Goal: Transaction & Acquisition: Purchase product/service

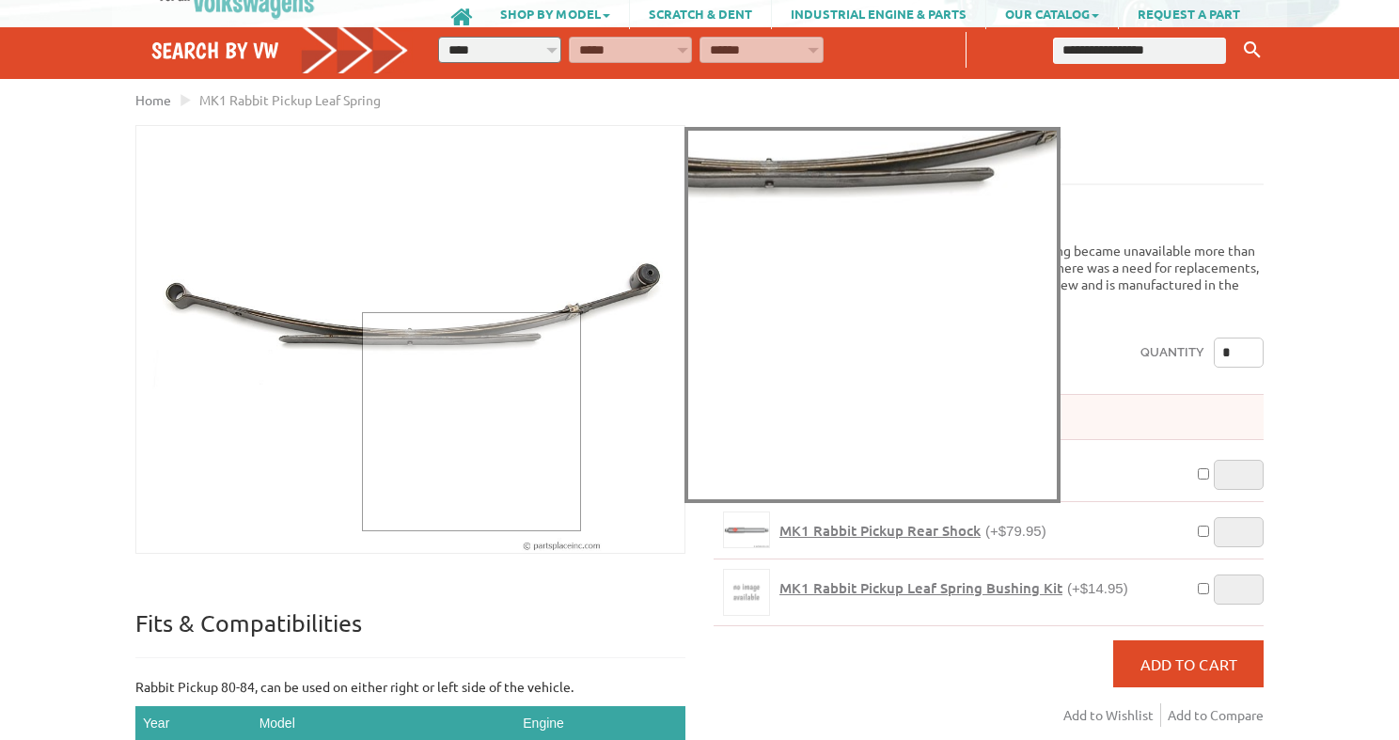
scroll to position [102, 0]
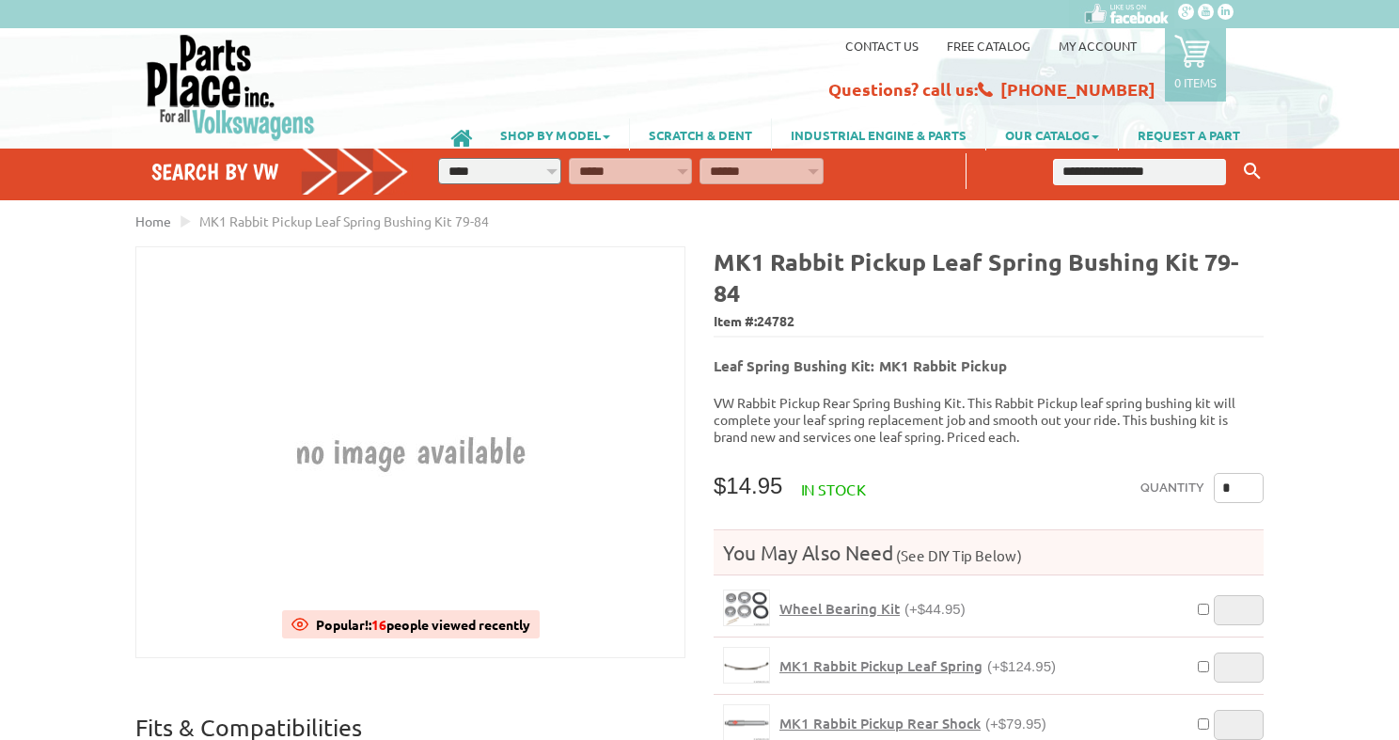
select select "*********"
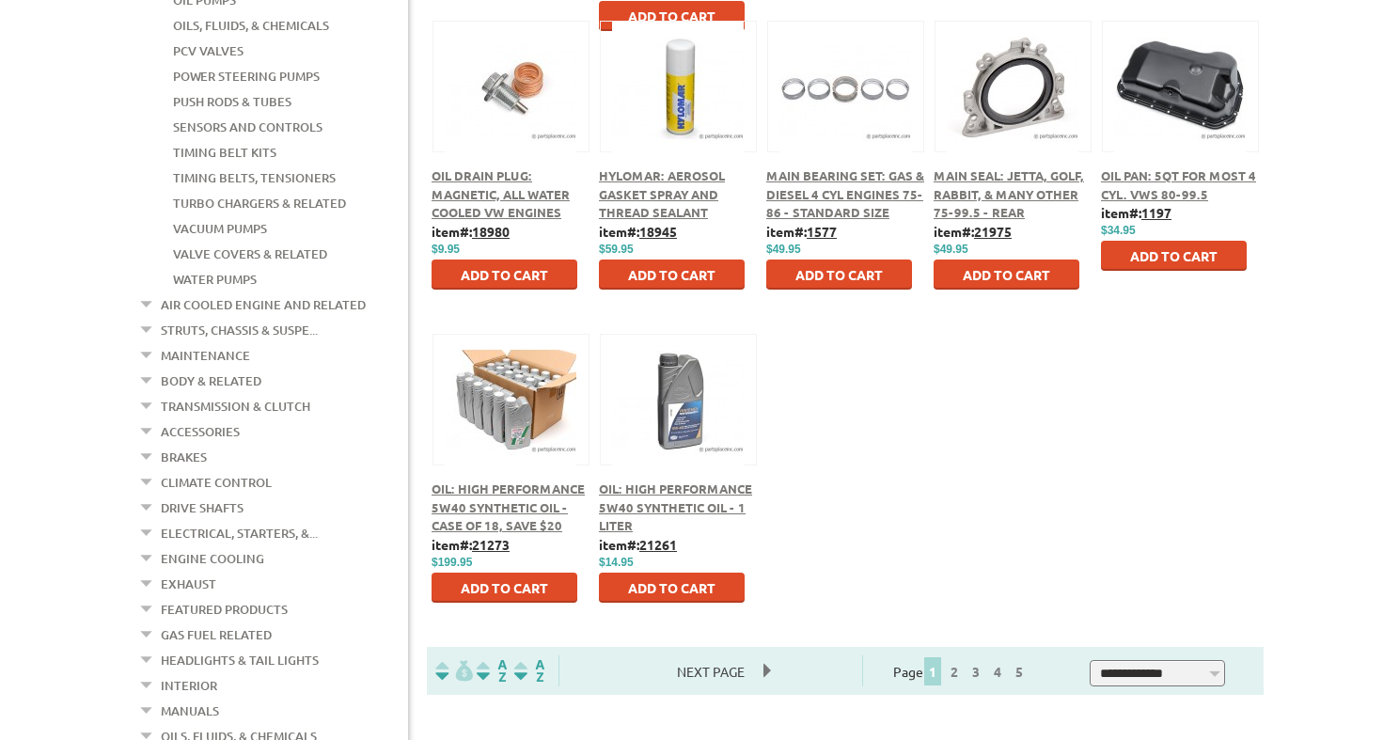
scroll to position [863, 0]
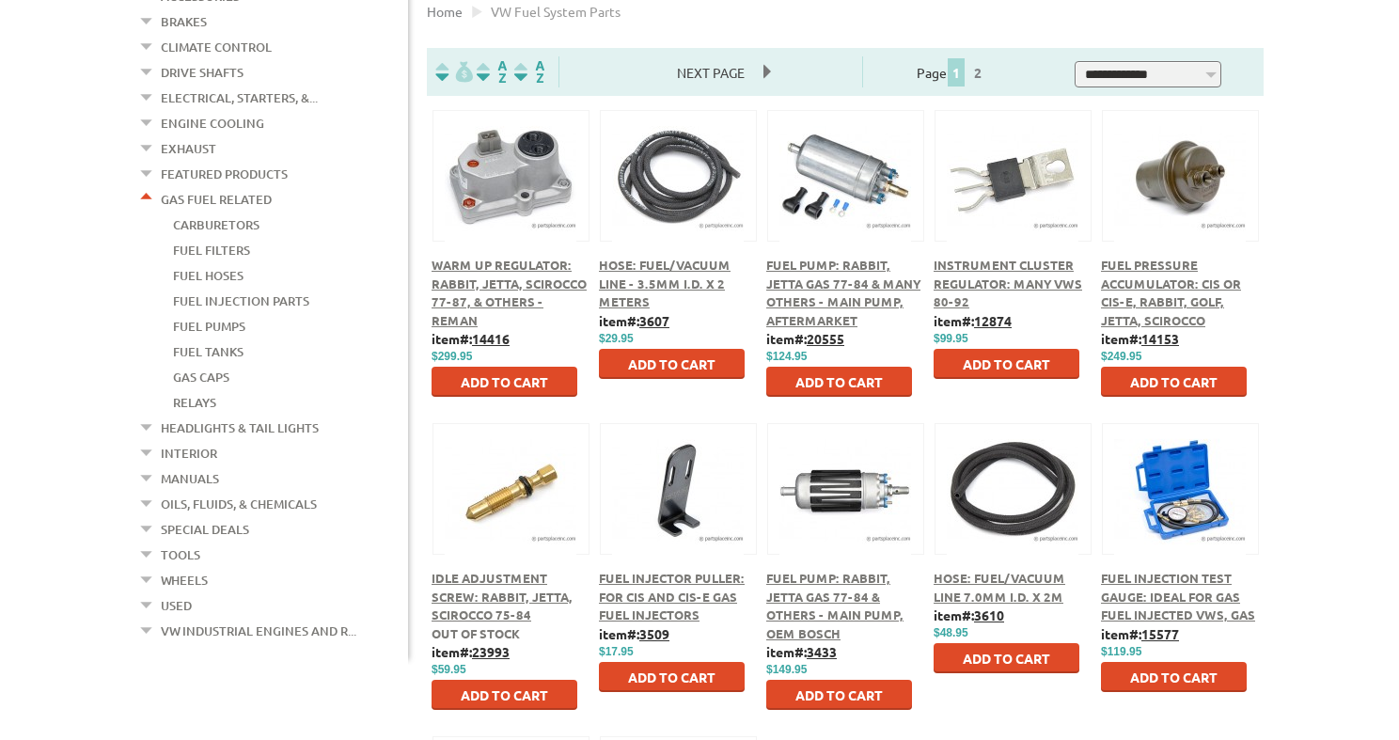
scroll to position [460, 0]
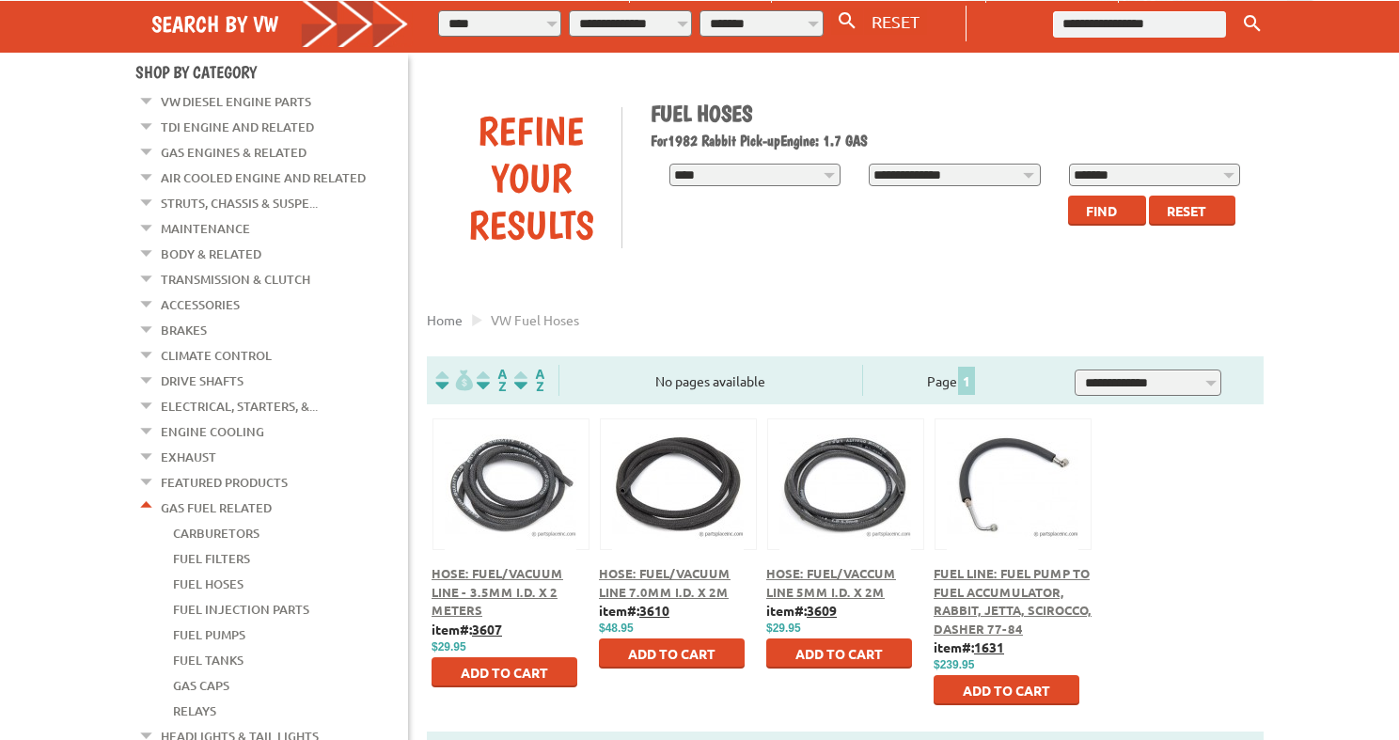
scroll to position [245, 0]
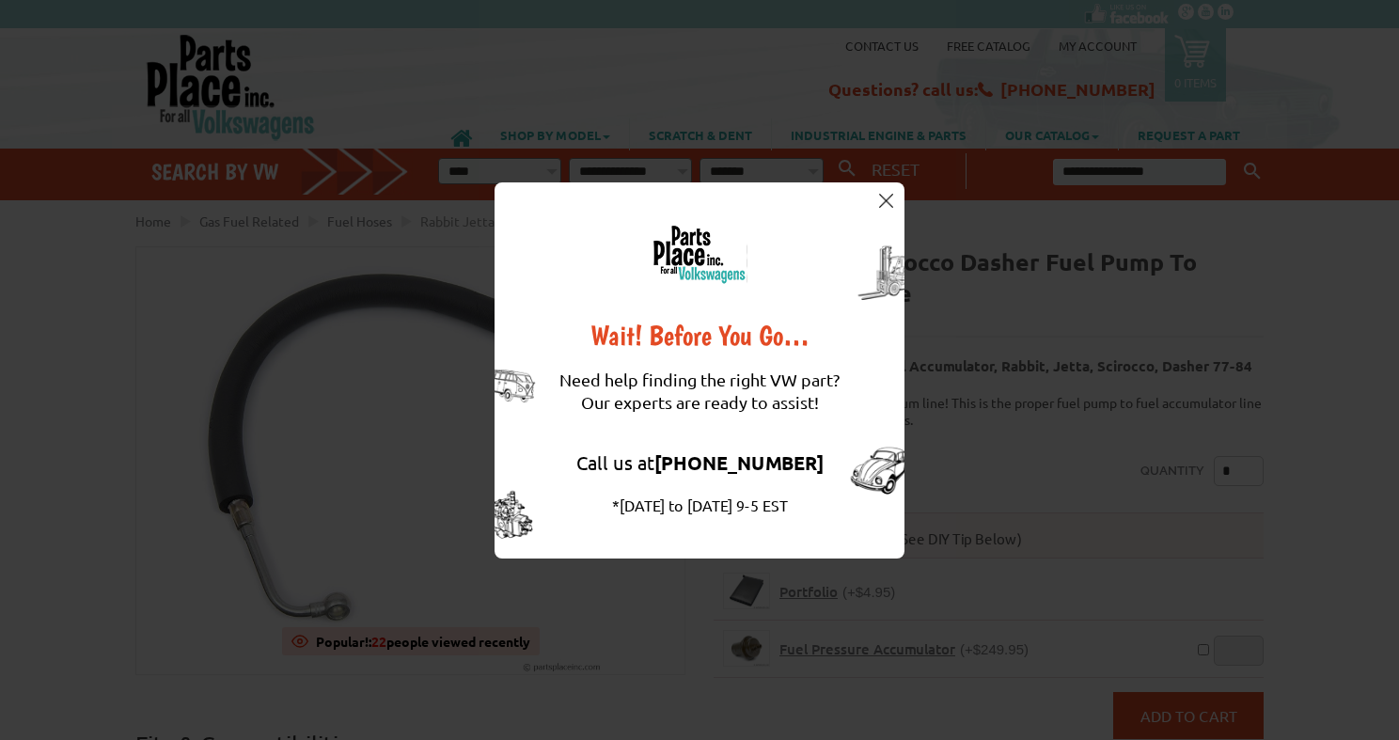
click at [889, 200] on img at bounding box center [886, 201] width 14 height 14
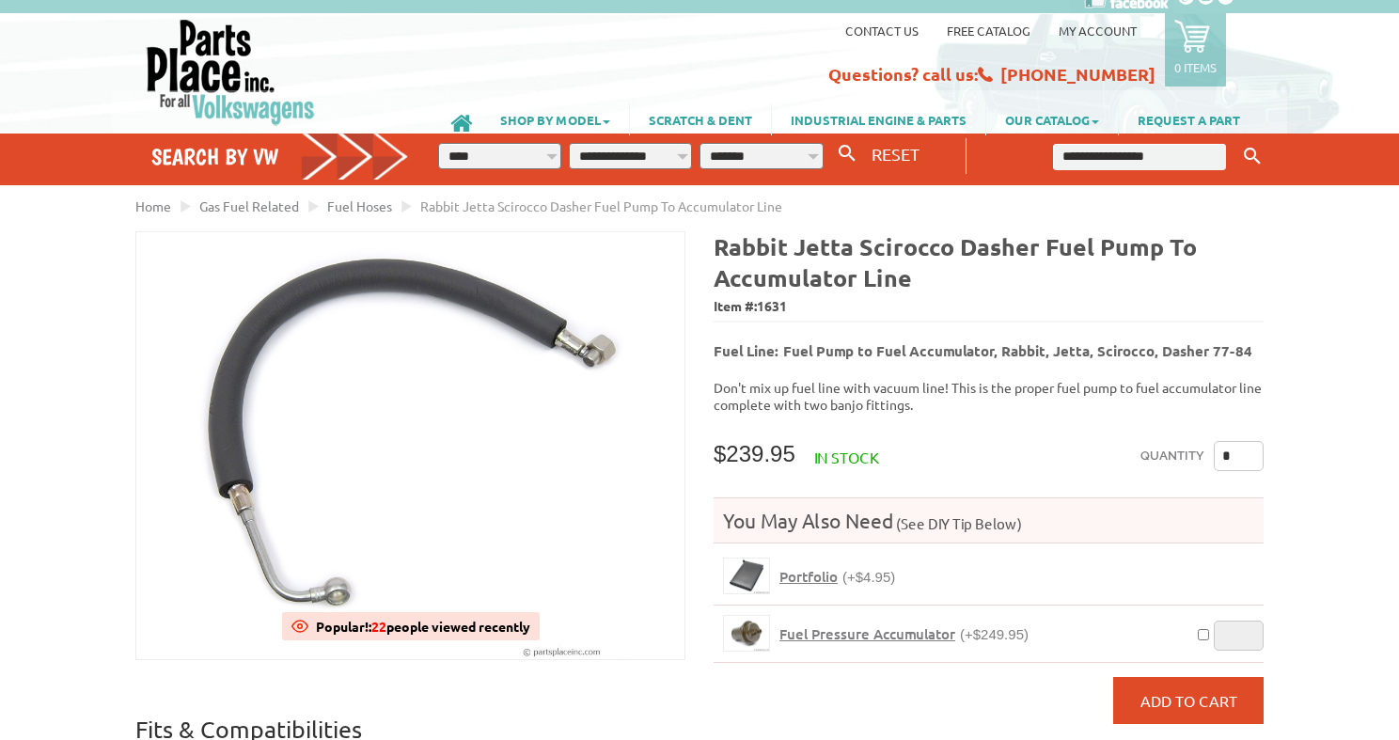
scroll to position [14, 0]
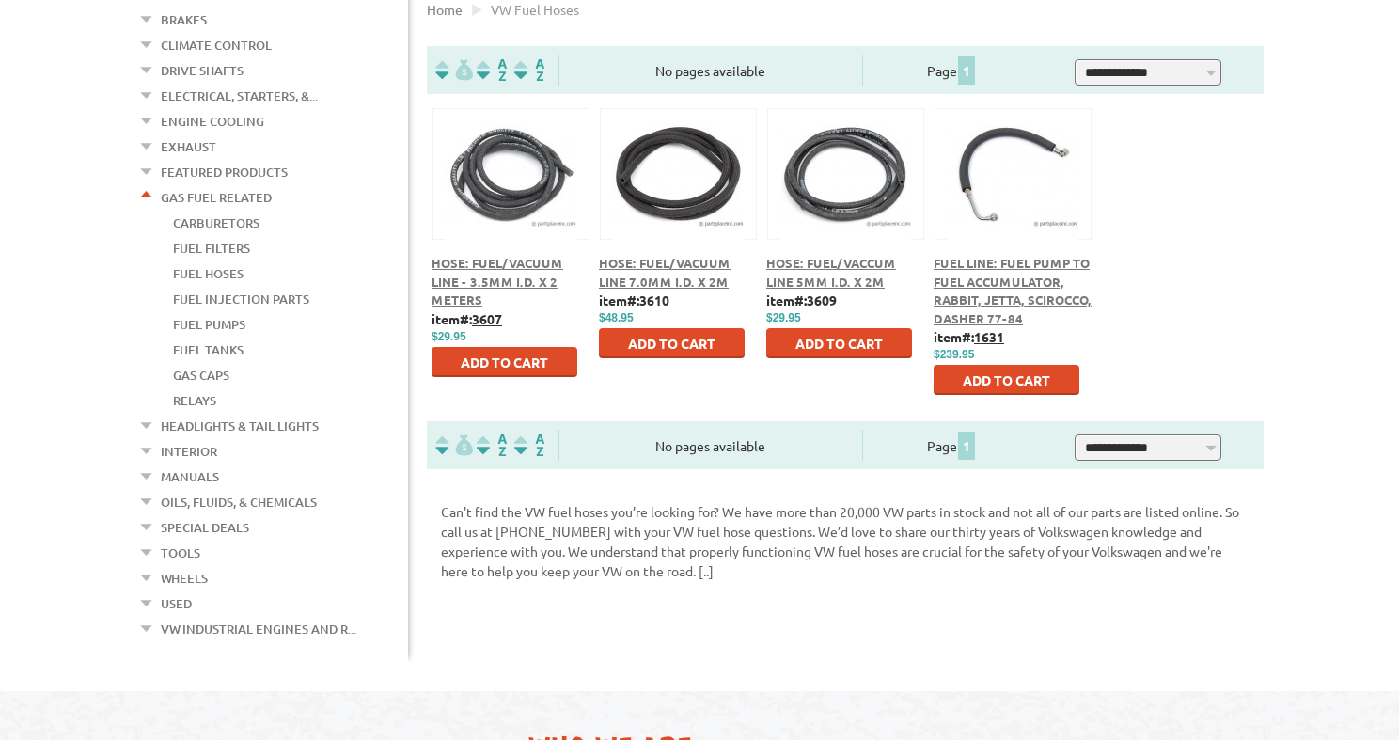
scroll to position [456, 0]
